Goal: Task Accomplishment & Management: Complete application form

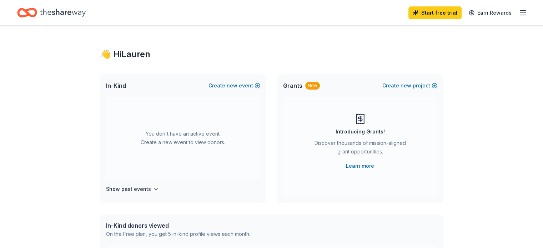
click at [80, 14] on icon "Home" at bounding box center [63, 13] width 46 height 8
click at [519, 11] on icon "button" at bounding box center [523, 13] width 9 height 9
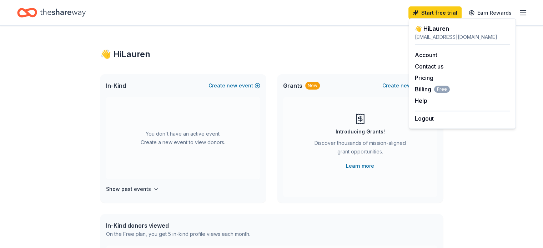
click at [49, 11] on div "Home" at bounding box center [51, 12] width 69 height 17
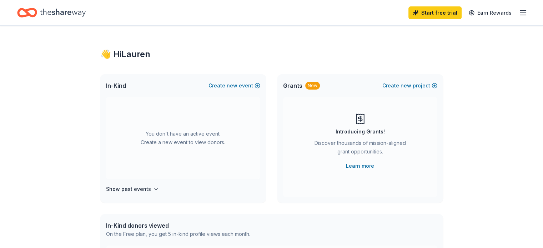
click at [66, 11] on icon "Home" at bounding box center [63, 13] width 46 height 8
click at [225, 87] on button "Create new event" at bounding box center [235, 85] width 52 height 9
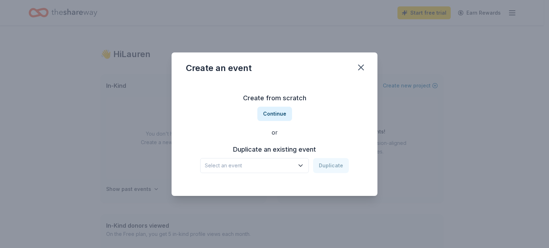
scroll to position [246, 0]
click at [268, 168] on span "Select an event" at bounding box center [249, 165] width 89 height 9
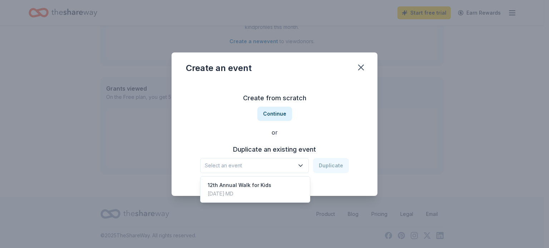
click at [265, 111] on div "Create from scratch Continue or Duplicate an existing event Select an event Dup…" at bounding box center [274, 133] width 177 height 104
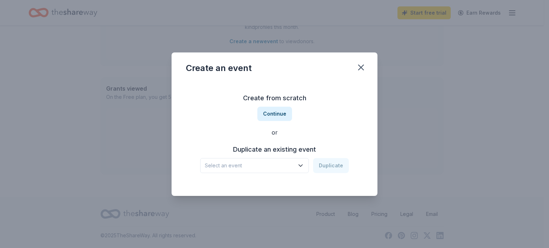
click at [265, 111] on button "Continue" at bounding box center [274, 114] width 35 height 14
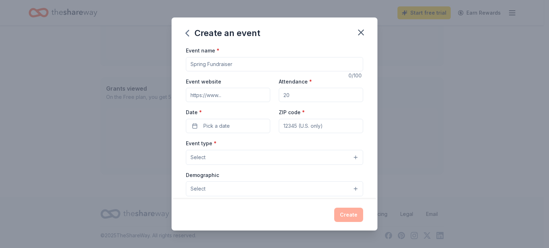
click at [217, 64] on input "Event name *" at bounding box center [274, 64] width 177 height 14
type input "Clays for Kids 2025"
click at [304, 97] on input "Attendance *" at bounding box center [321, 95] width 84 height 14
drag, startPoint x: 296, startPoint y: 97, endPoint x: 274, endPoint y: 93, distance: 22.8
click at [274, 93] on div "Event website Attendance * Date * Pick a date ZIP code *" at bounding box center [274, 105] width 177 height 56
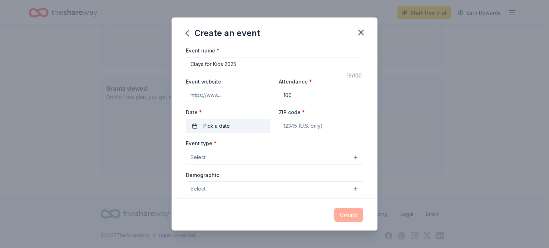
type input "100"
click at [204, 127] on span "Pick a date" at bounding box center [216, 126] width 26 height 9
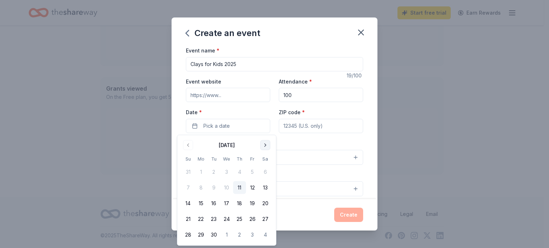
click at [261, 146] on button "Go to next month" at bounding box center [265, 145] width 10 height 10
click at [263, 143] on button "Go to next month" at bounding box center [265, 145] width 10 height 10
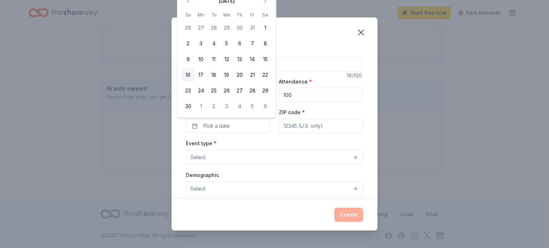
click at [186, 78] on button "16" at bounding box center [187, 75] width 13 height 13
click at [300, 131] on input "ZIP code *" at bounding box center [321, 126] width 84 height 14
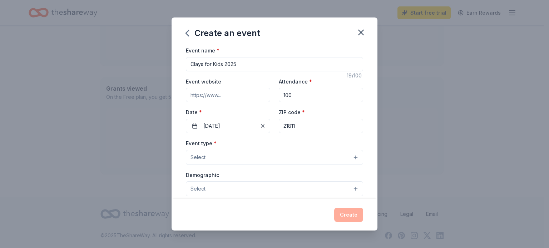
type input "21811"
click at [257, 154] on button "Select" at bounding box center [274, 157] width 177 height 15
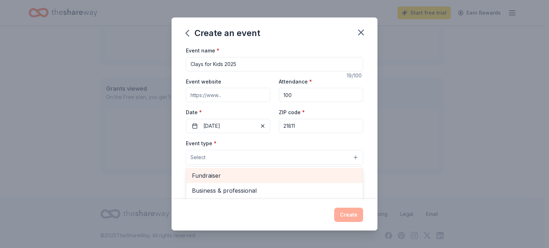
click at [241, 174] on span "Fundraiser" at bounding box center [274, 175] width 165 height 9
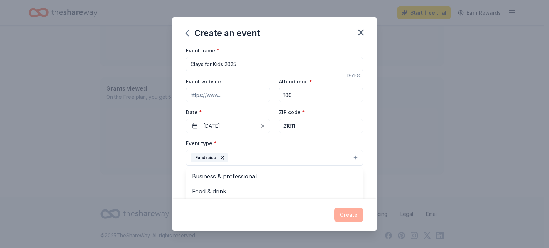
click at [176, 151] on div "Event name * Clays for Kids 2025 19 /100 Event website Attendance * 100 Date * …" at bounding box center [274, 122] width 206 height 153
click at [206, 187] on button "Select" at bounding box center [274, 189] width 177 height 15
click at [349, 188] on button "Select" at bounding box center [274, 189] width 177 height 15
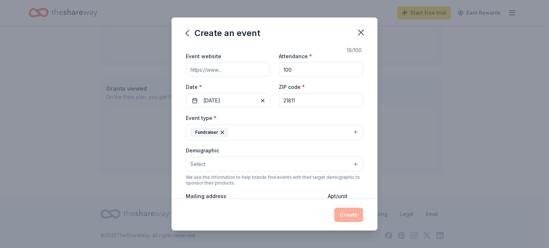
scroll to position [71, 0]
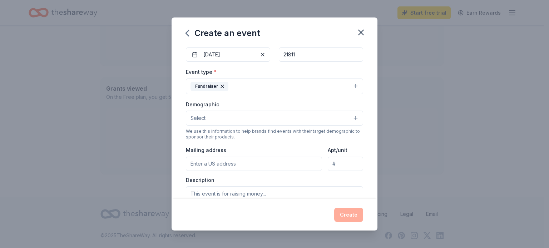
click at [346, 122] on button "Select" at bounding box center [274, 118] width 177 height 15
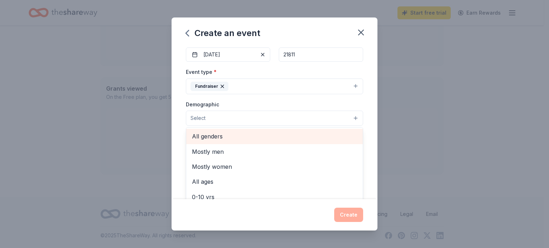
click at [251, 138] on span "All genders" at bounding box center [274, 136] width 165 height 9
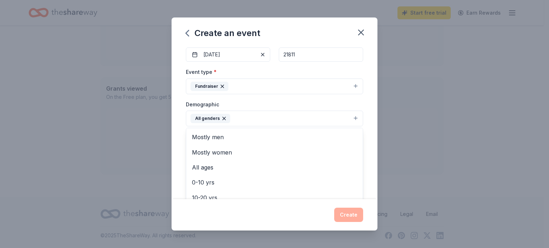
click at [177, 124] on div "Event name * Clays for Kids 2025 19 /100 Event website Attendance * 100 Date * …" at bounding box center [274, 122] width 206 height 153
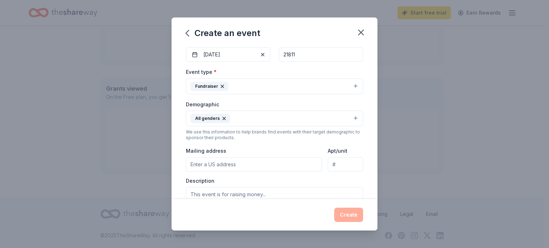
click at [221, 163] on input "Mailing address" at bounding box center [254, 165] width 136 height 14
type input "P.O. Box 97"
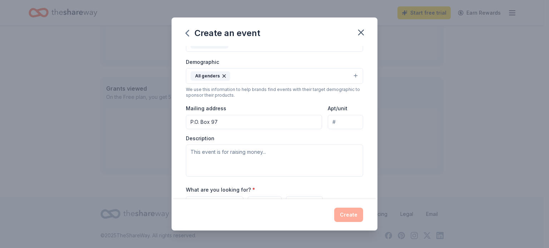
scroll to position [179, 0]
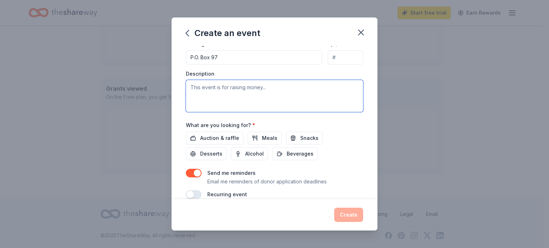
click at [267, 87] on textarea at bounding box center [274, 96] width 177 height 32
type textarea "F"
paste textarea "The Worcester County Child Advocacy Center (CAC) located on the Eastern Shore o…"
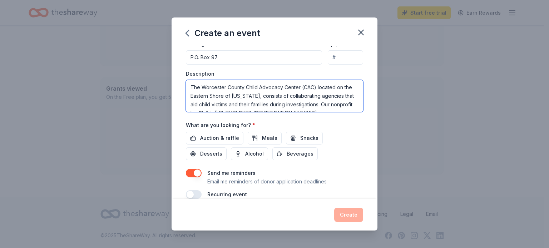
scroll to position [4, 0]
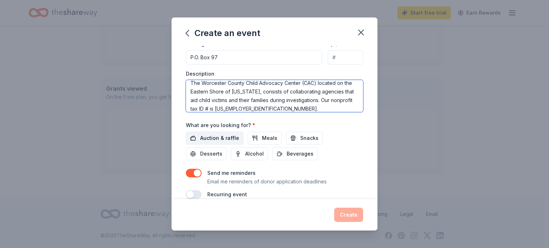
type textarea "The Worcester County Child Advocacy Center (CAC) located on the Eastern Shore o…"
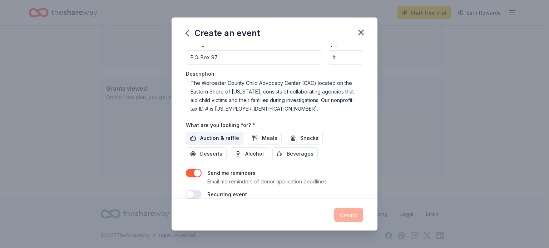
click at [221, 136] on span "Auction & raffle" at bounding box center [219, 138] width 39 height 9
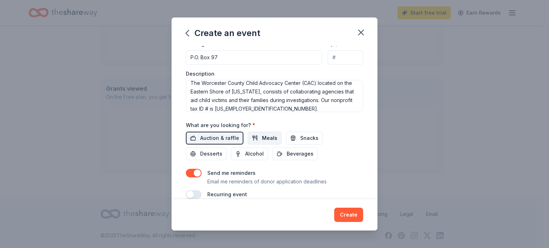
click at [255, 136] on button "Meals" at bounding box center [265, 138] width 34 height 13
click at [284, 151] on button "Beverages" at bounding box center [294, 154] width 45 height 13
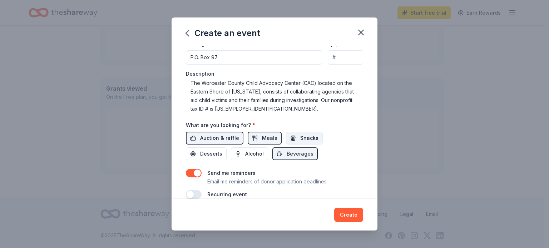
click at [296, 137] on button "Snacks" at bounding box center [304, 138] width 37 height 13
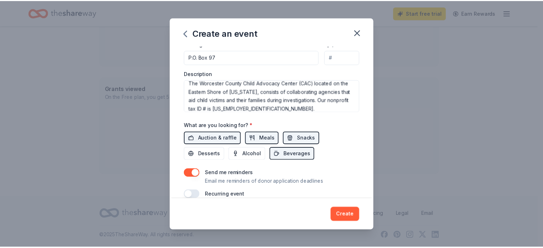
scroll to position [189, 0]
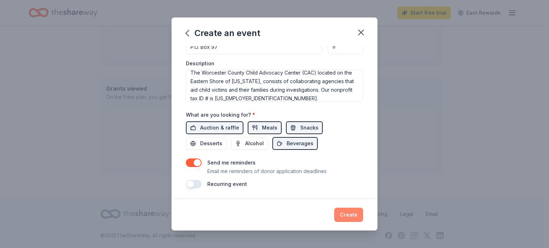
click at [347, 214] on button "Create" at bounding box center [348, 215] width 29 height 14
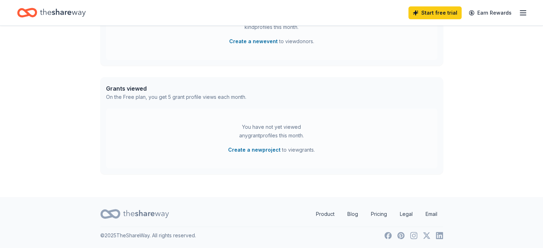
scroll to position [231, 0]
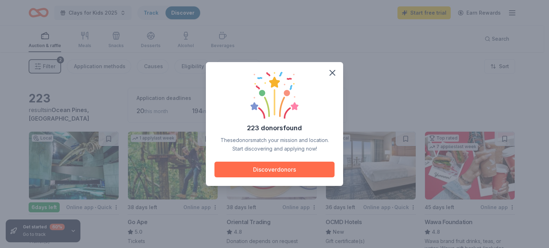
click at [264, 169] on button "Discover donors" at bounding box center [274, 170] width 120 height 16
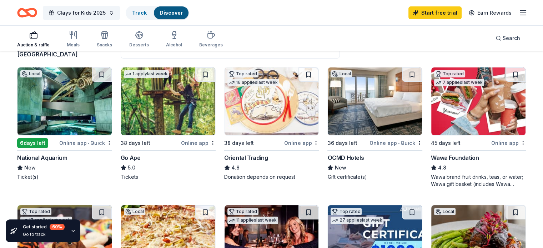
scroll to position [71, 0]
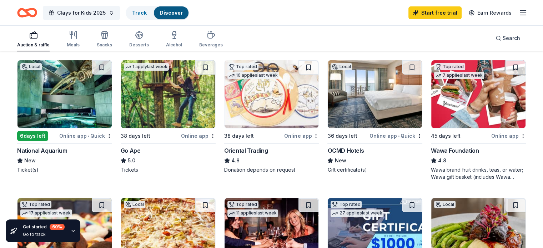
click at [463, 173] on div "Wawa brand fruit drinks, teas, or water; Wawa gift basket (includes Wawa produc…" at bounding box center [478, 173] width 95 height 14
click at [284, 106] on img at bounding box center [272, 94] width 94 height 68
click at [163, 101] on img at bounding box center [168, 94] width 94 height 68
click at [350, 104] on img at bounding box center [375, 94] width 94 height 68
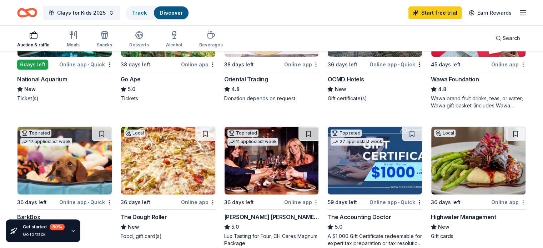
scroll to position [179, 0]
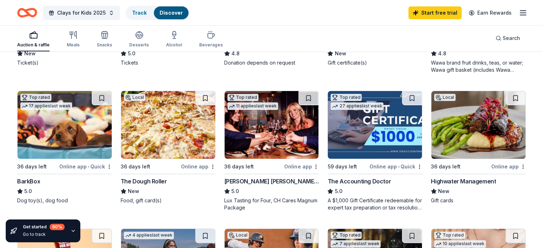
click at [177, 122] on img at bounding box center [168, 125] width 94 height 68
click at [38, 130] on img at bounding box center [65, 125] width 94 height 68
click at [89, 134] on img at bounding box center [65, 125] width 94 height 68
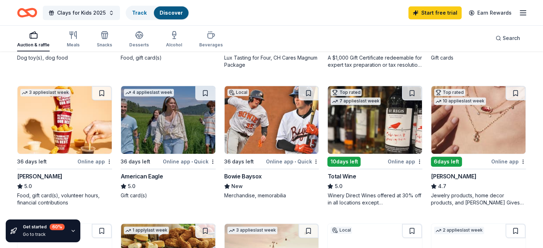
scroll to position [143, 0]
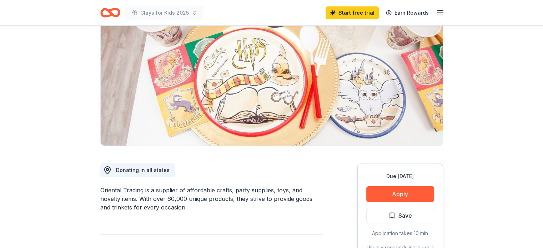
scroll to position [71, 0]
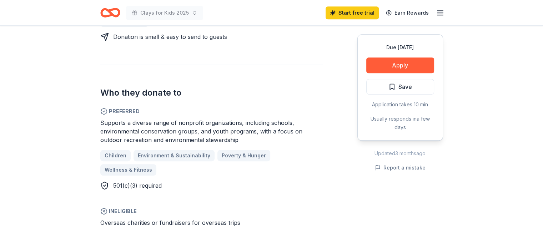
scroll to position [286, 0]
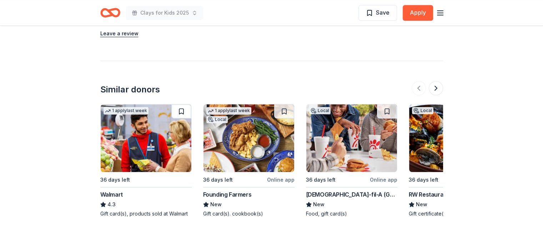
scroll to position [643, 0]
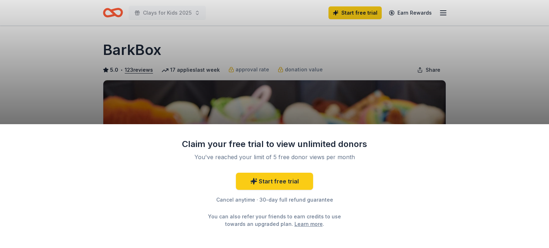
click at [480, 91] on div "Claim your free trial to view unlimited donors You've reached your limit of 5 f…" at bounding box center [274, 124] width 549 height 248
click at [149, 65] on div "Claim your free trial to view unlimited donors You've reached your limit of 5 f…" at bounding box center [274, 124] width 549 height 248
